Goal: Find specific page/section: Find specific page/section

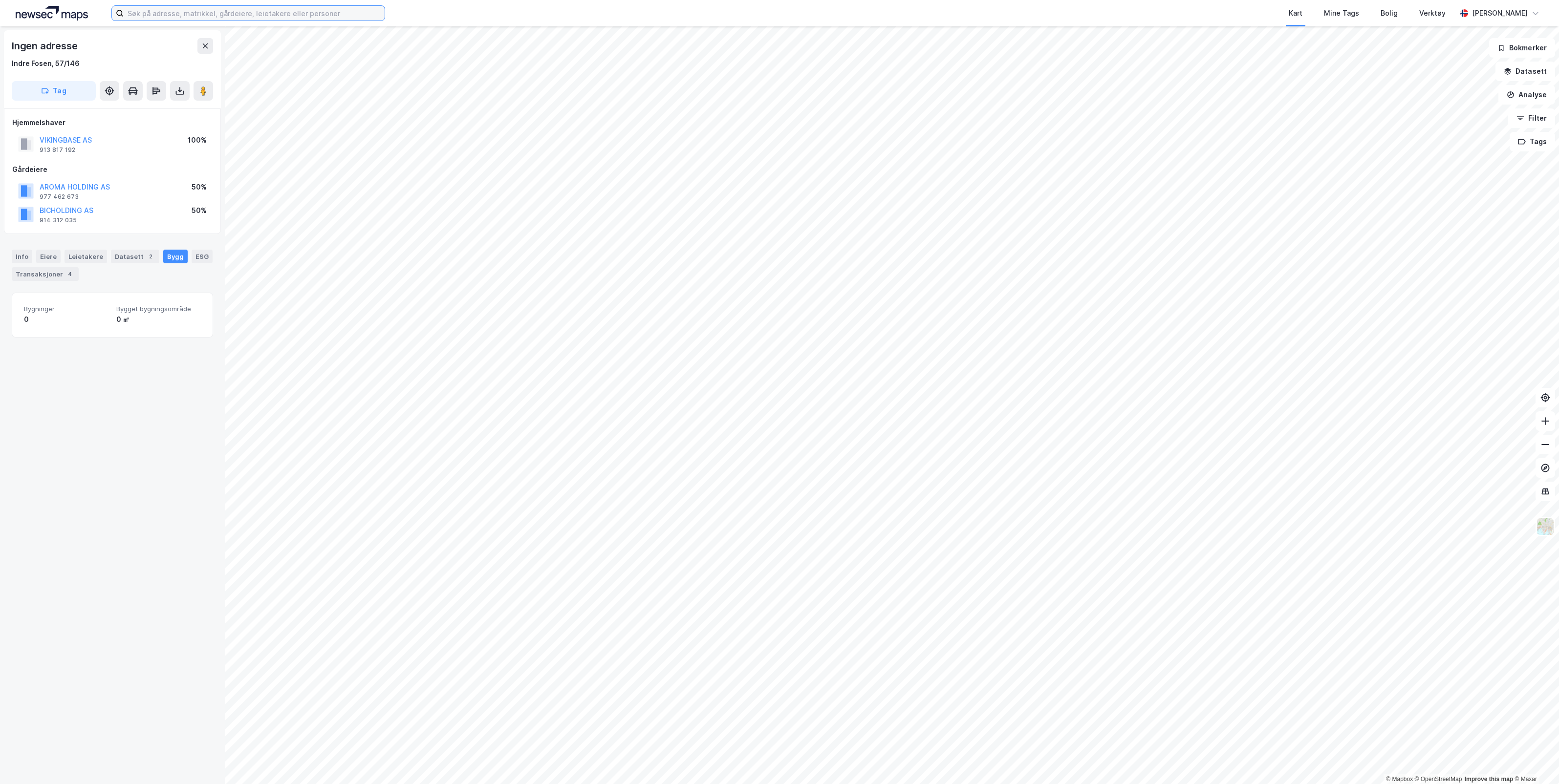
click at [290, 15] on input at bounding box center [254, 13] width 261 height 14
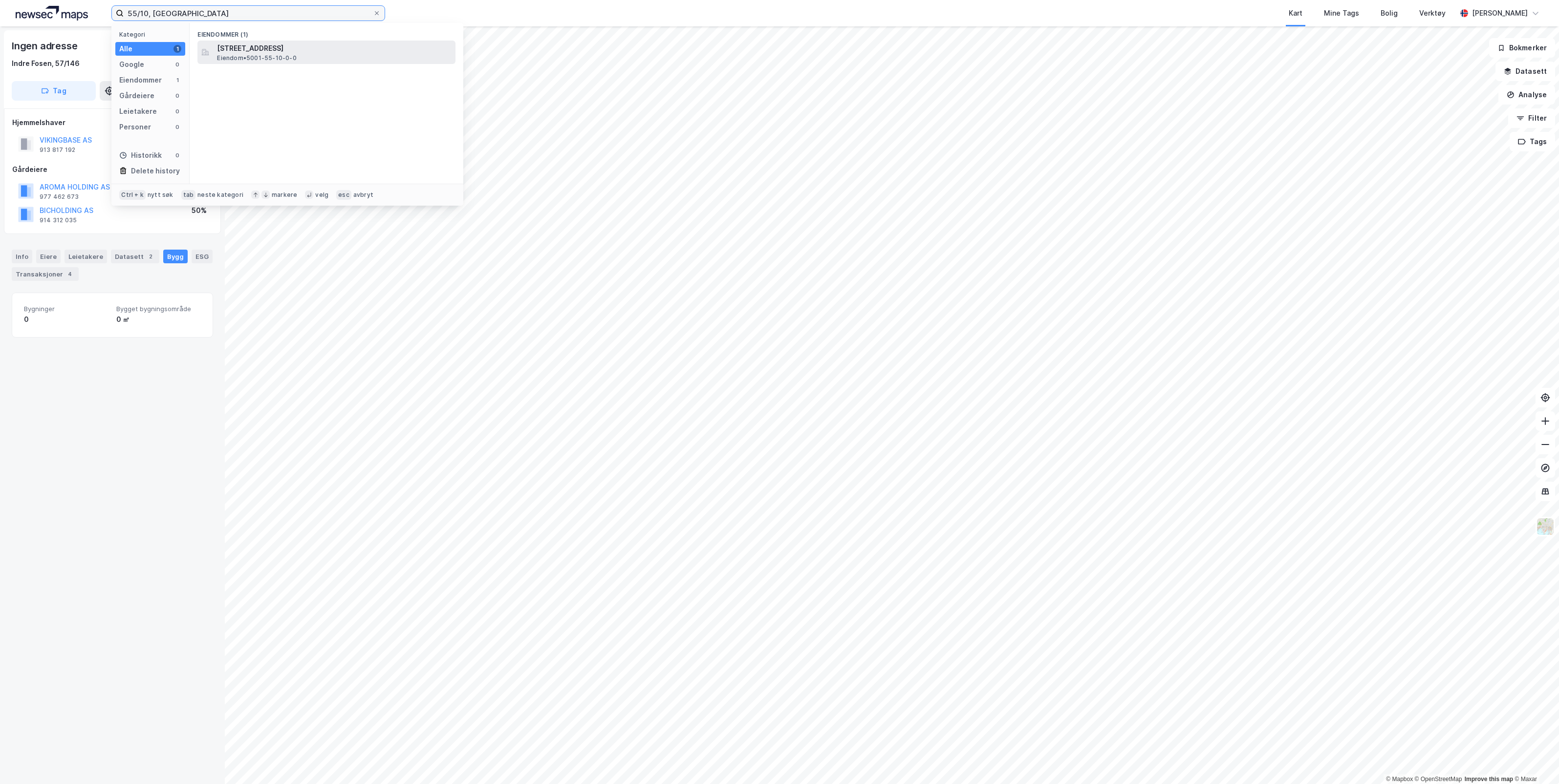
type input "55/10, [GEOGRAPHIC_DATA]"
click at [282, 46] on span "[STREET_ADDRESS]" at bounding box center [334, 48] width 234 height 12
